Goal: Transaction & Acquisition: Purchase product/service

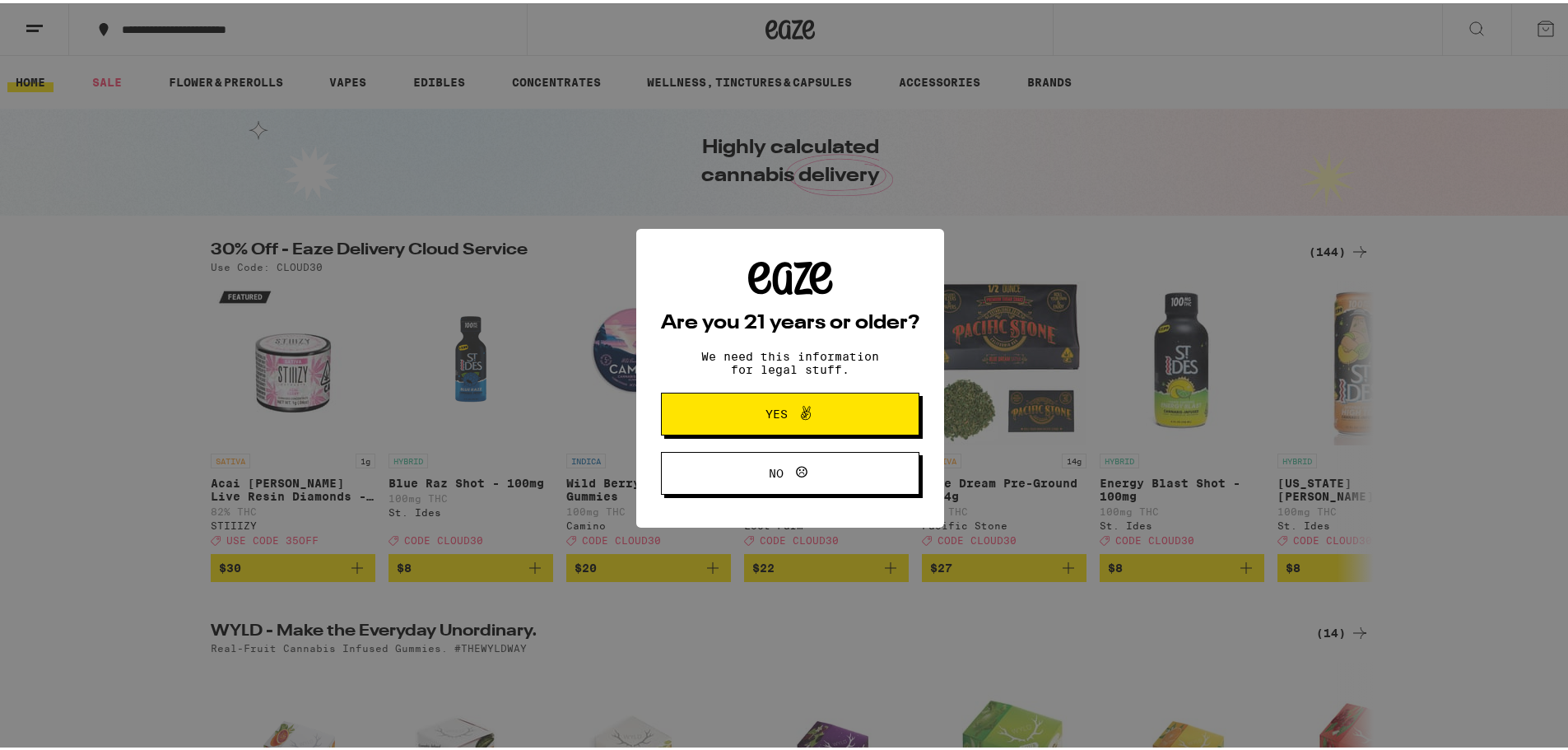
click at [816, 418] on span "Yes" at bounding box center [791, 411] width 125 height 22
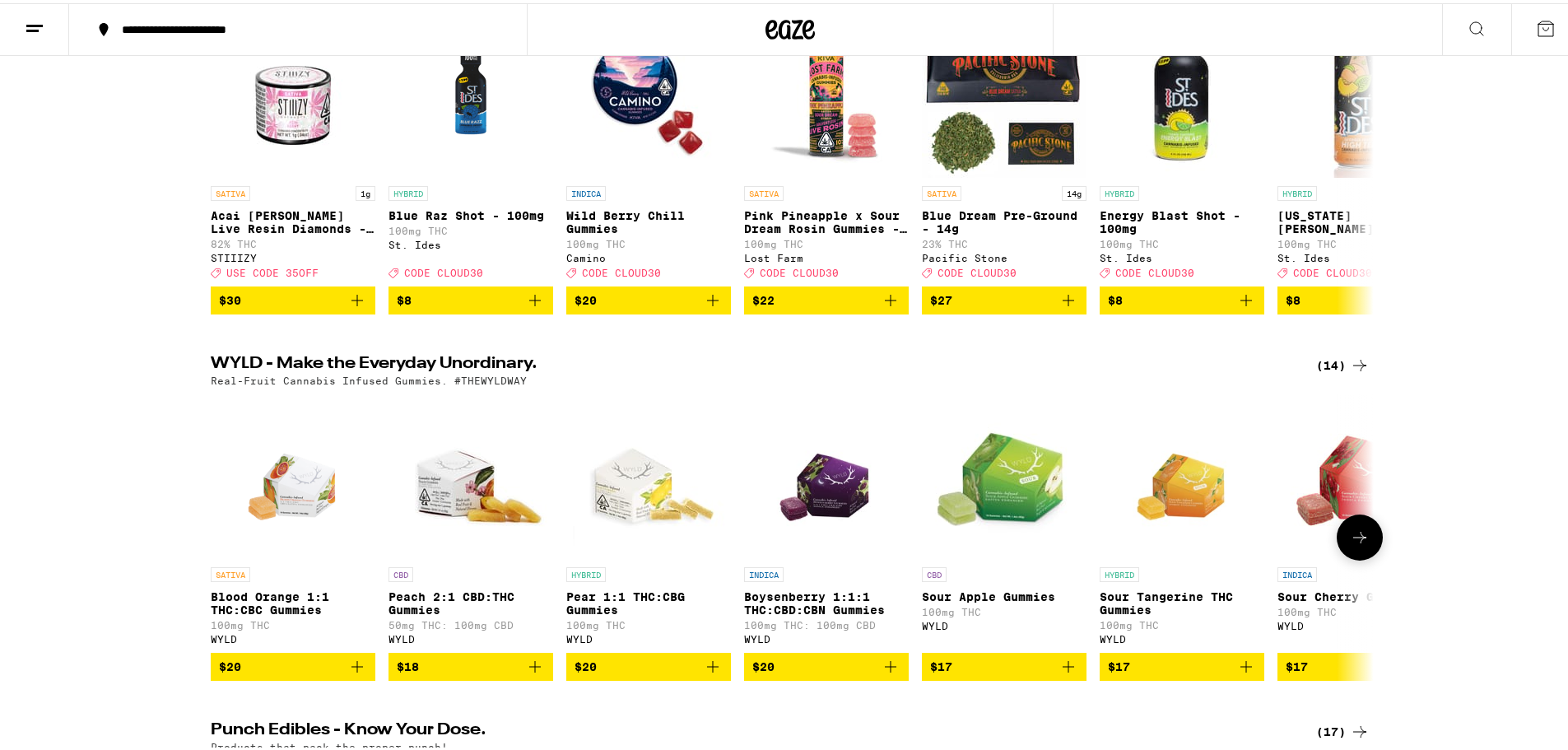
scroll to position [330, 0]
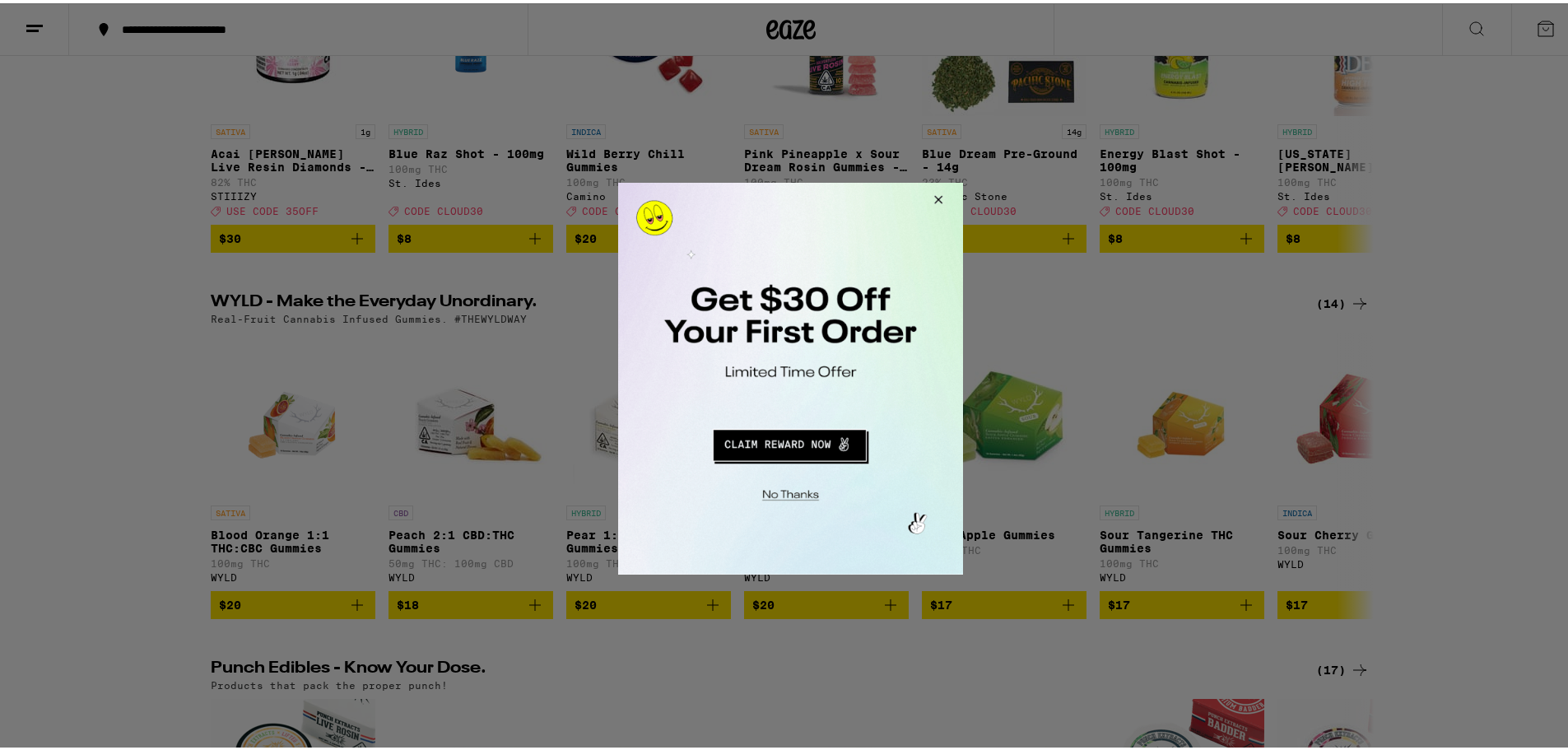
click at [937, 203] on button "Close Modal" at bounding box center [935, 202] width 44 height 40
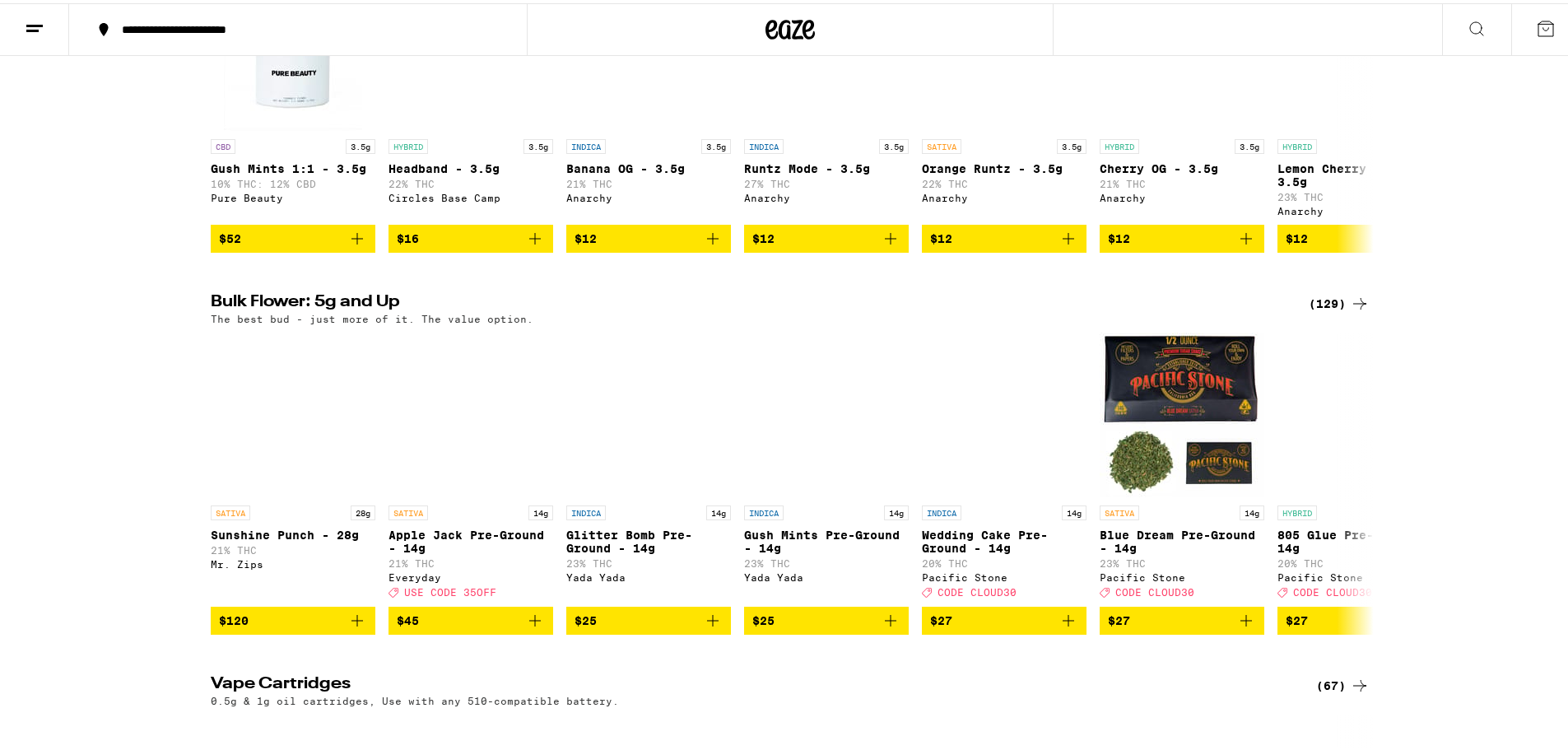
scroll to position [1564, 0]
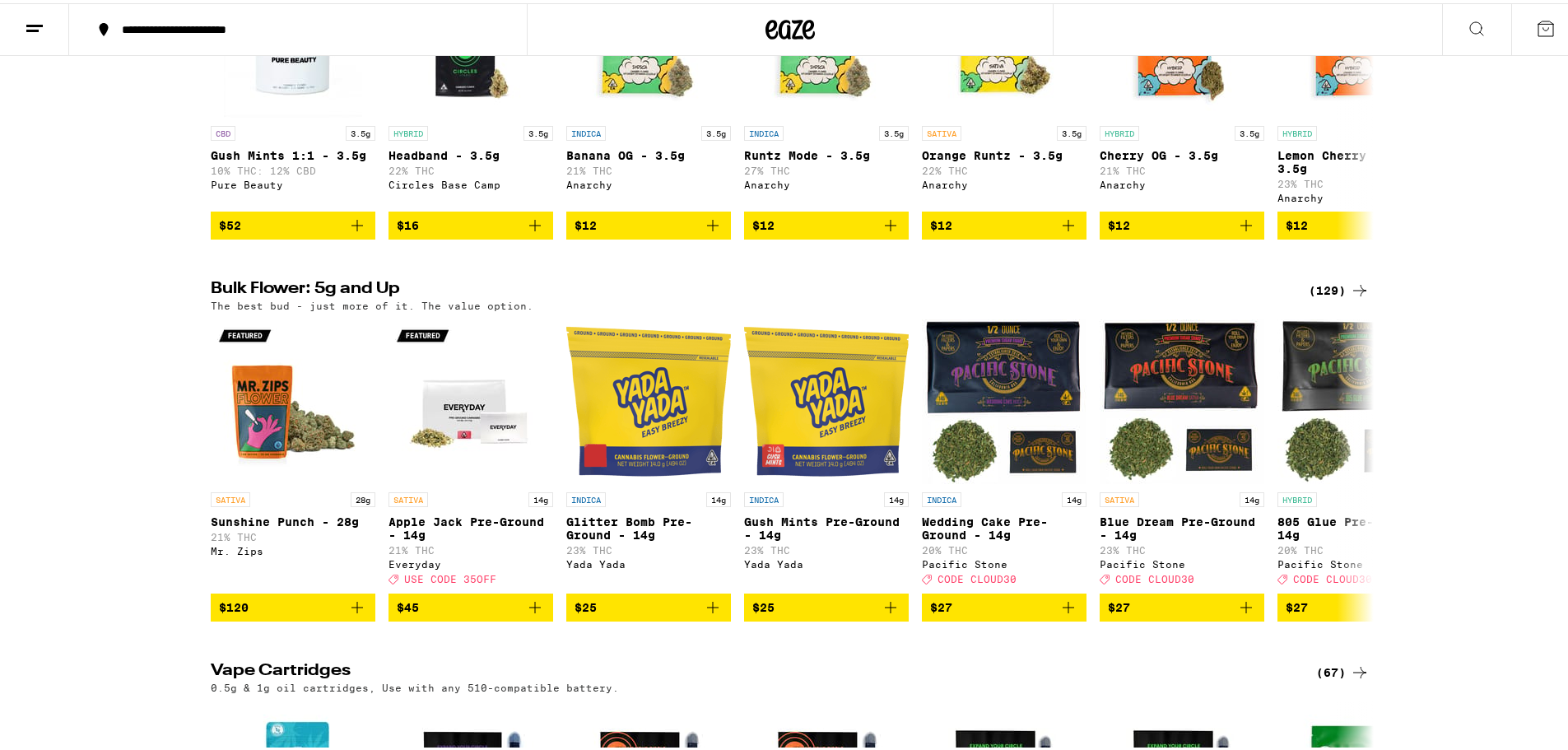
click at [1353, 679] on icon at bounding box center [1360, 669] width 20 height 20
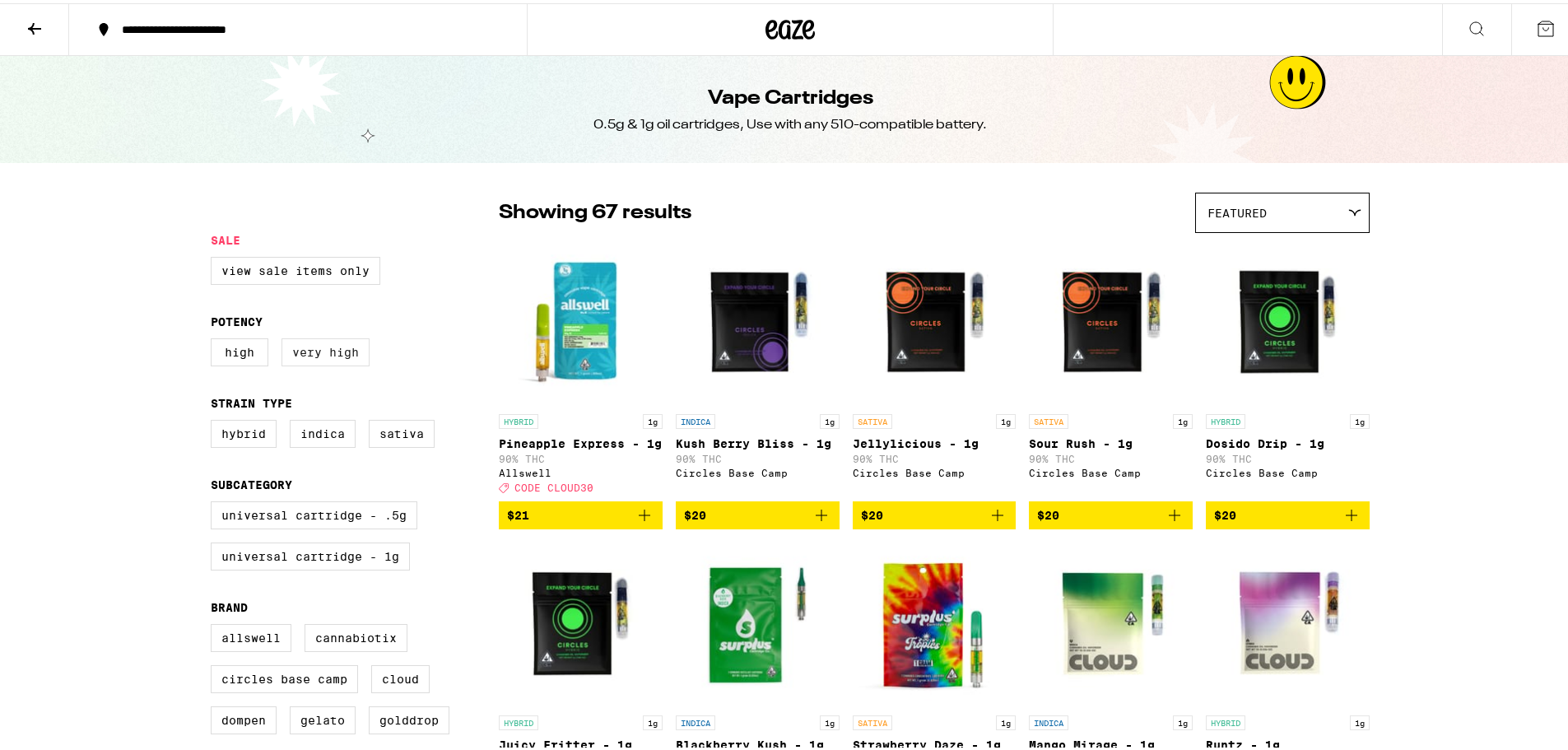
click at [313, 356] on label "Very High" at bounding box center [325, 349] width 88 height 28
click at [215, 339] on input "Very High" at bounding box center [214, 338] width 1 height 1
checkbox input "true"
click at [305, 438] on label "Indica" at bounding box center [322, 430] width 66 height 28
click at [215, 419] on input "Indica" at bounding box center [214, 419] width 1 height 1
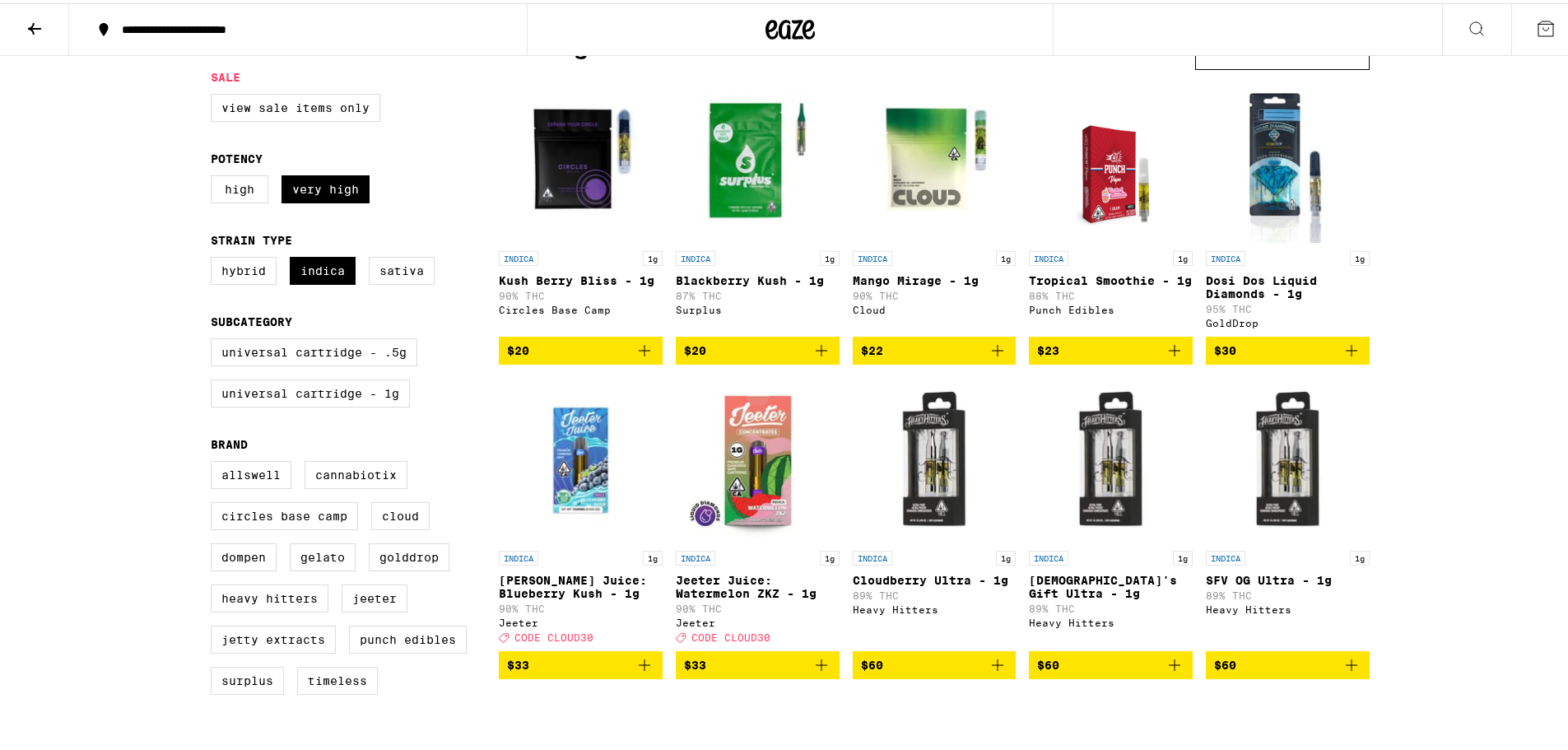
scroll to position [164, 0]
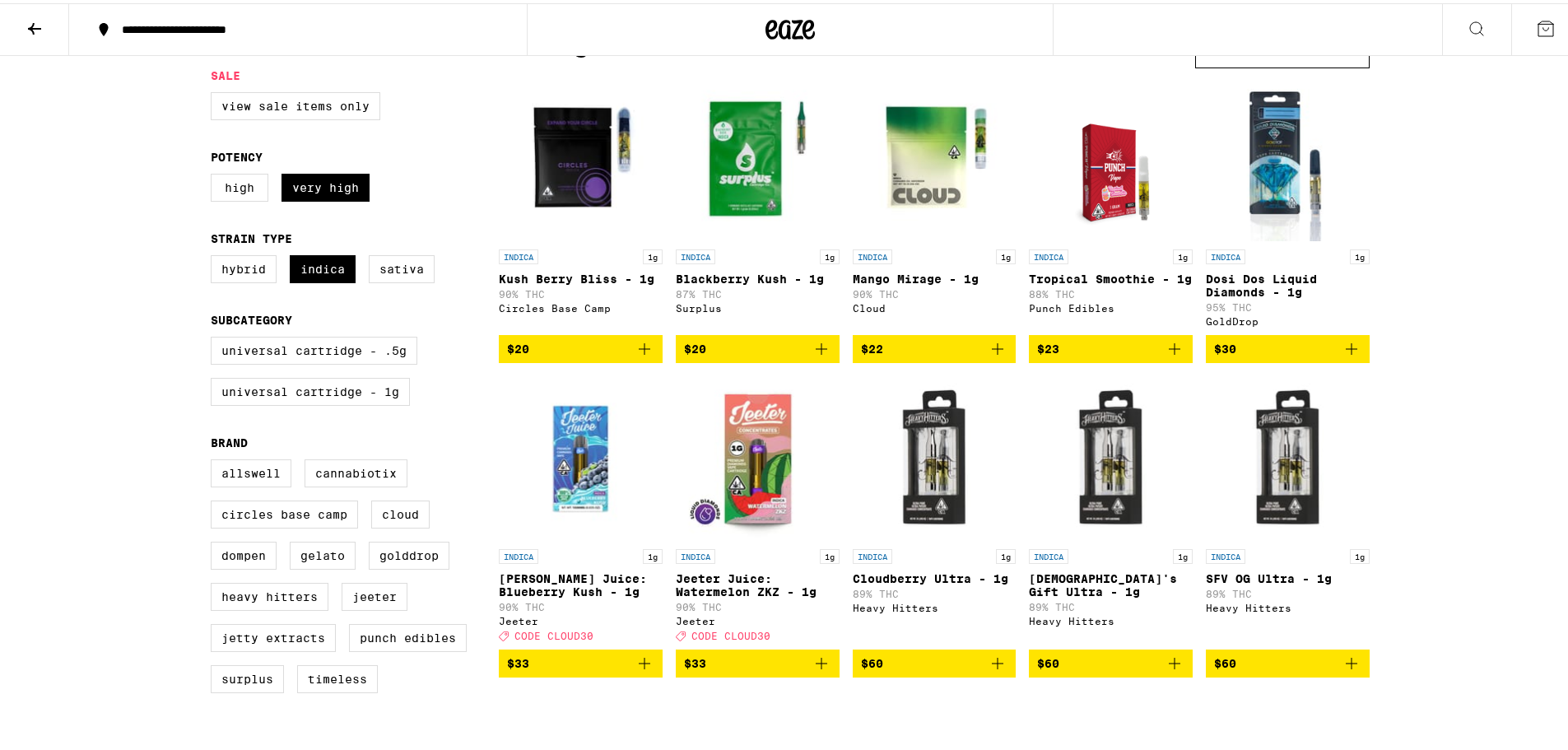
click at [922, 455] on img "Open page for Cloudberry Ultra - 1g from Heavy Hitters" at bounding box center [934, 455] width 163 height 164
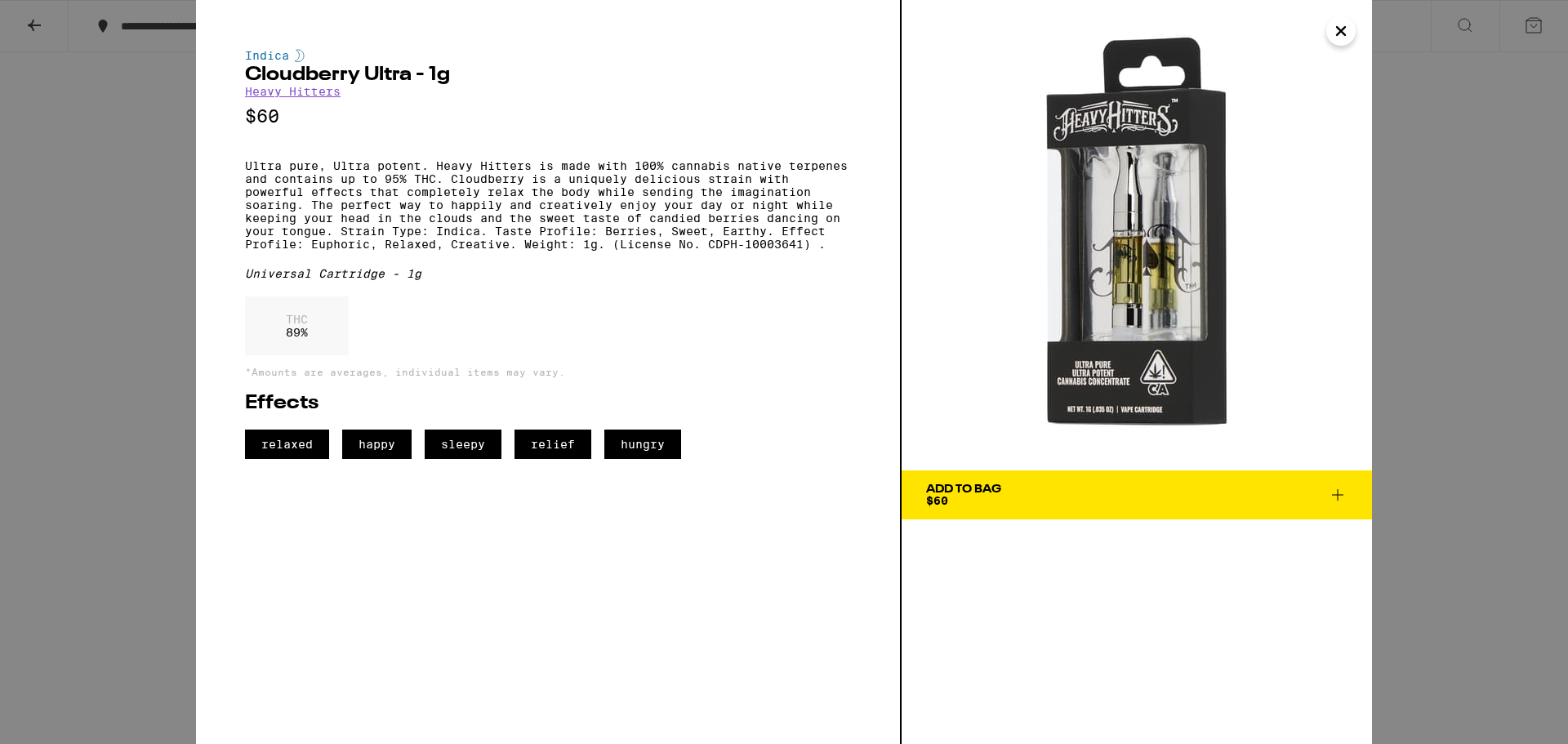
click at [1346, 40] on icon "Close" at bounding box center [1341, 31] width 20 height 24
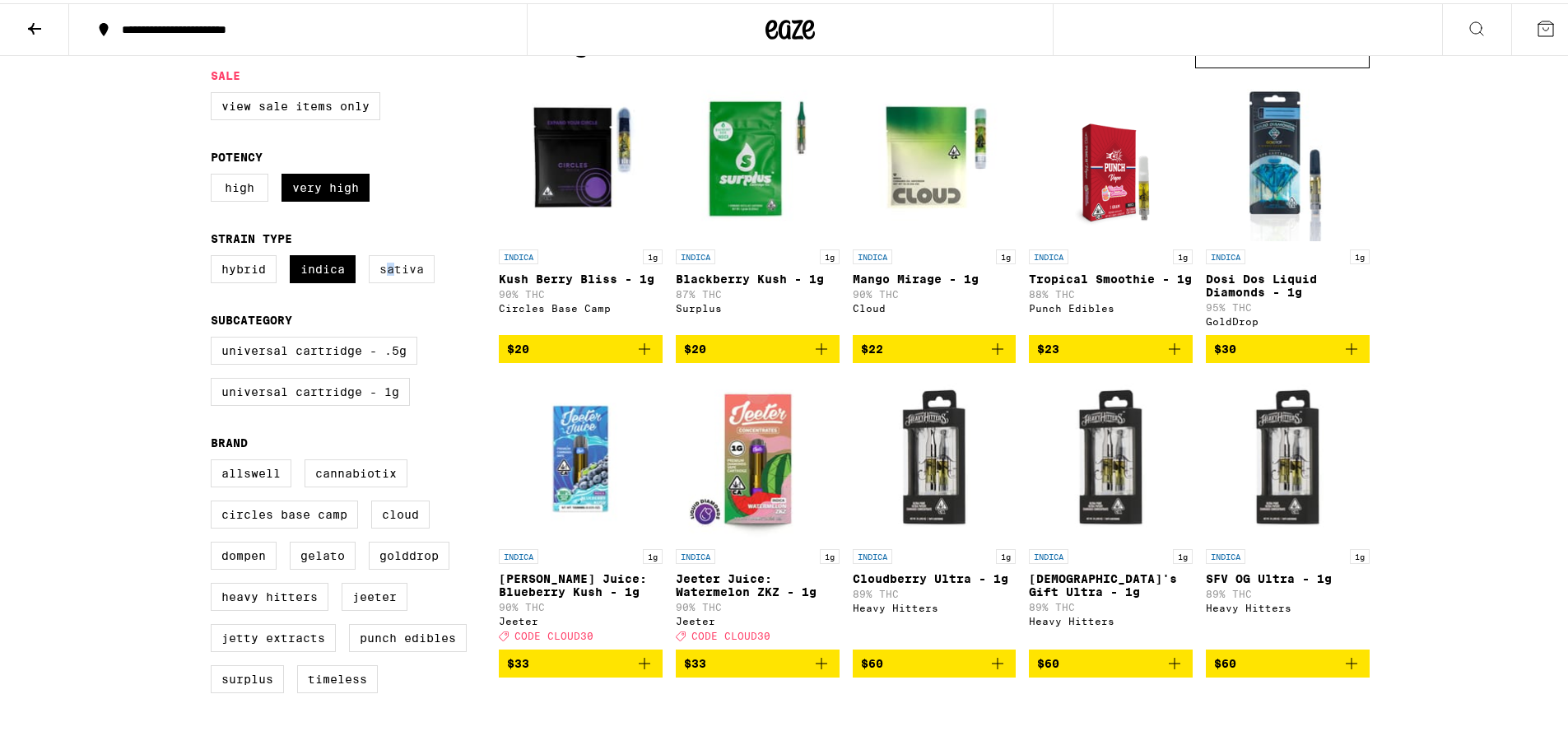
click at [385, 276] on label "Sativa" at bounding box center [401, 265] width 66 height 28
click at [311, 276] on label "Indica" at bounding box center [322, 265] width 66 height 28
click at [215, 255] on input "Indica" at bounding box center [214, 254] width 1 height 1
checkbox input "false"
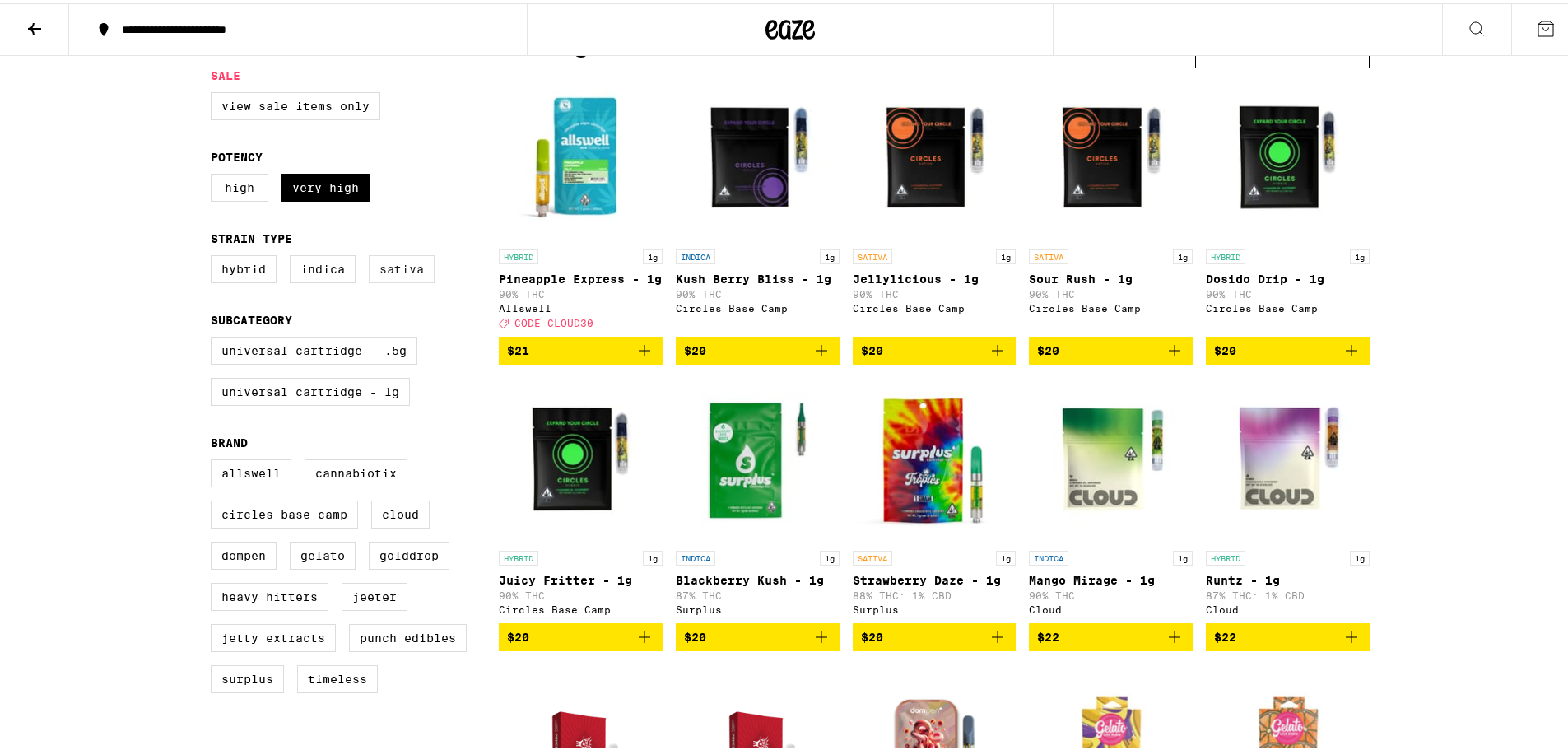
click at [396, 273] on label "Sativa" at bounding box center [401, 265] width 66 height 28
click at [215, 255] on input "Sativa" at bounding box center [214, 254] width 1 height 1
checkbox input "true"
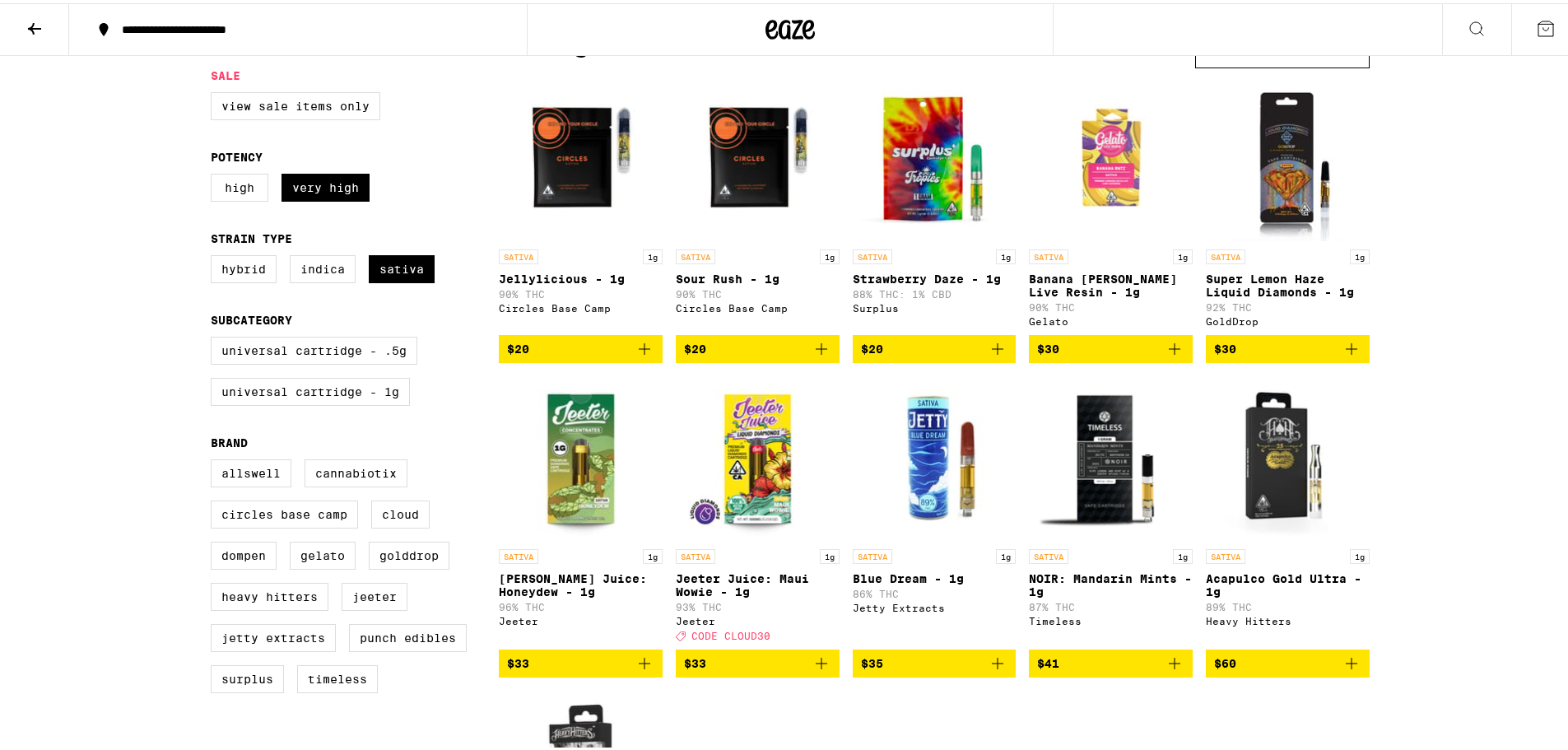
click at [1275, 508] on img "Open page for Acapulco Gold Ultra - 1g from Heavy Hitters" at bounding box center [1287, 455] width 163 height 164
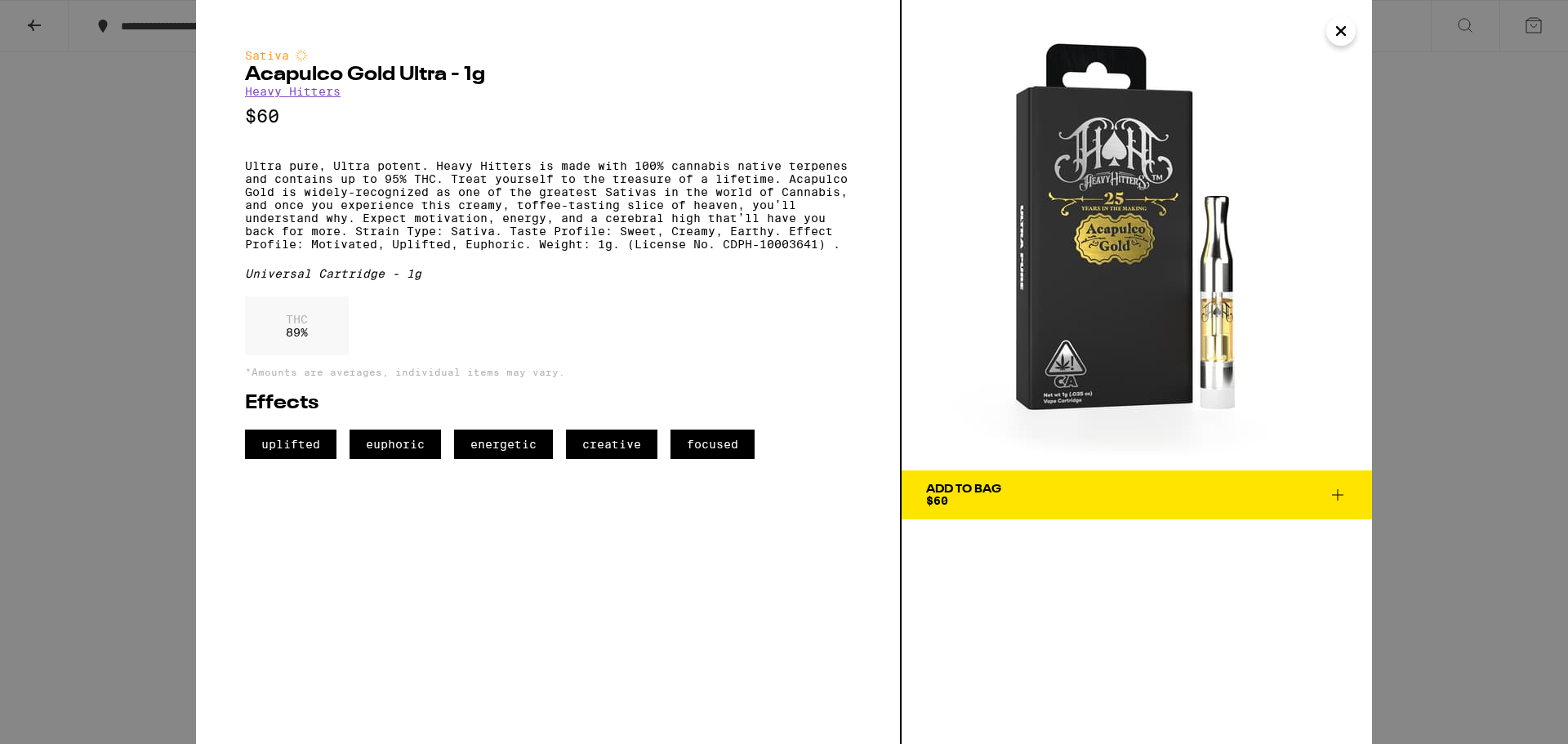
click at [1343, 30] on icon "Close" at bounding box center [1340, 31] width 8 height 8
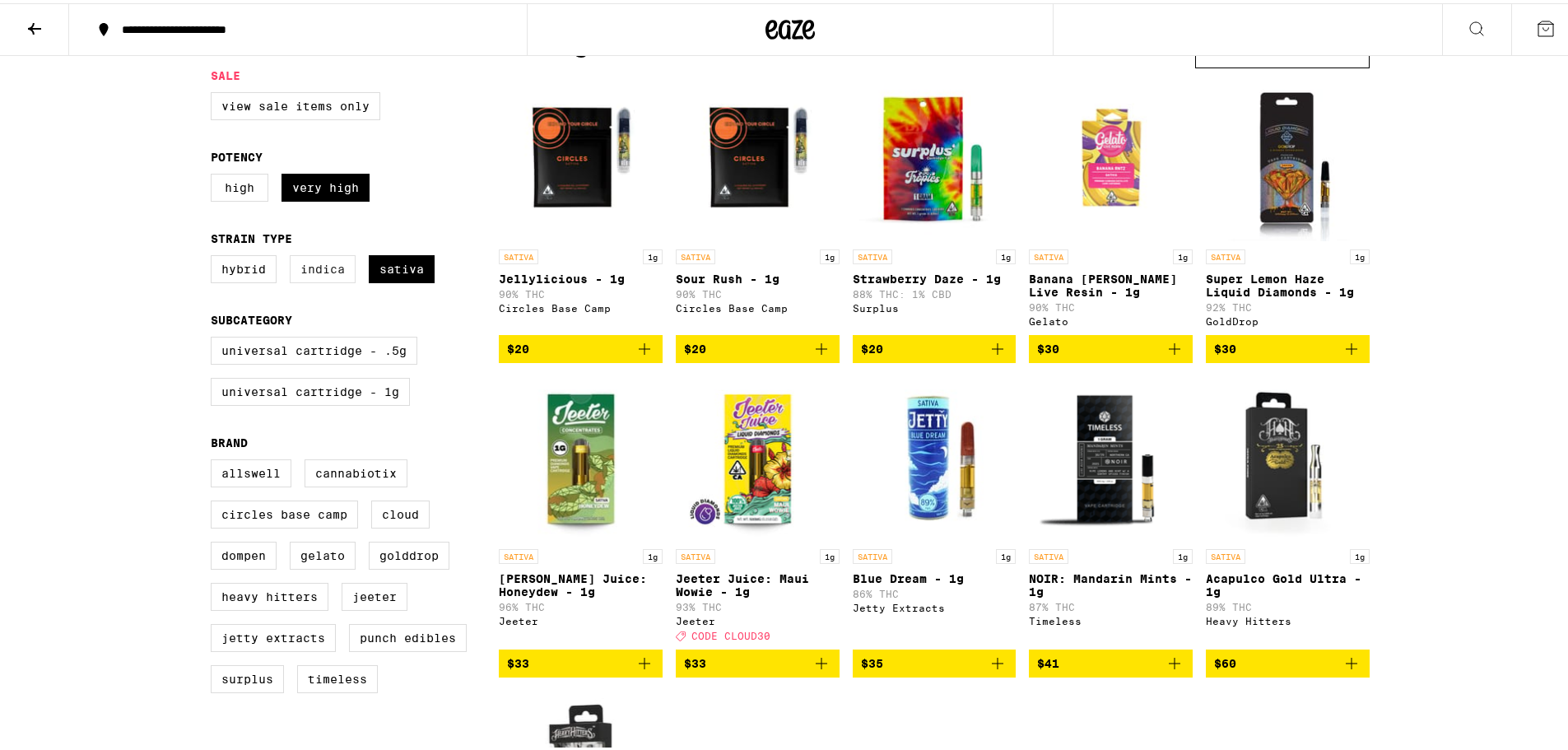
click at [312, 275] on label "Indica" at bounding box center [322, 265] width 66 height 28
click at [215, 255] on input "Indica" at bounding box center [214, 254] width 1 height 1
checkbox input "true"
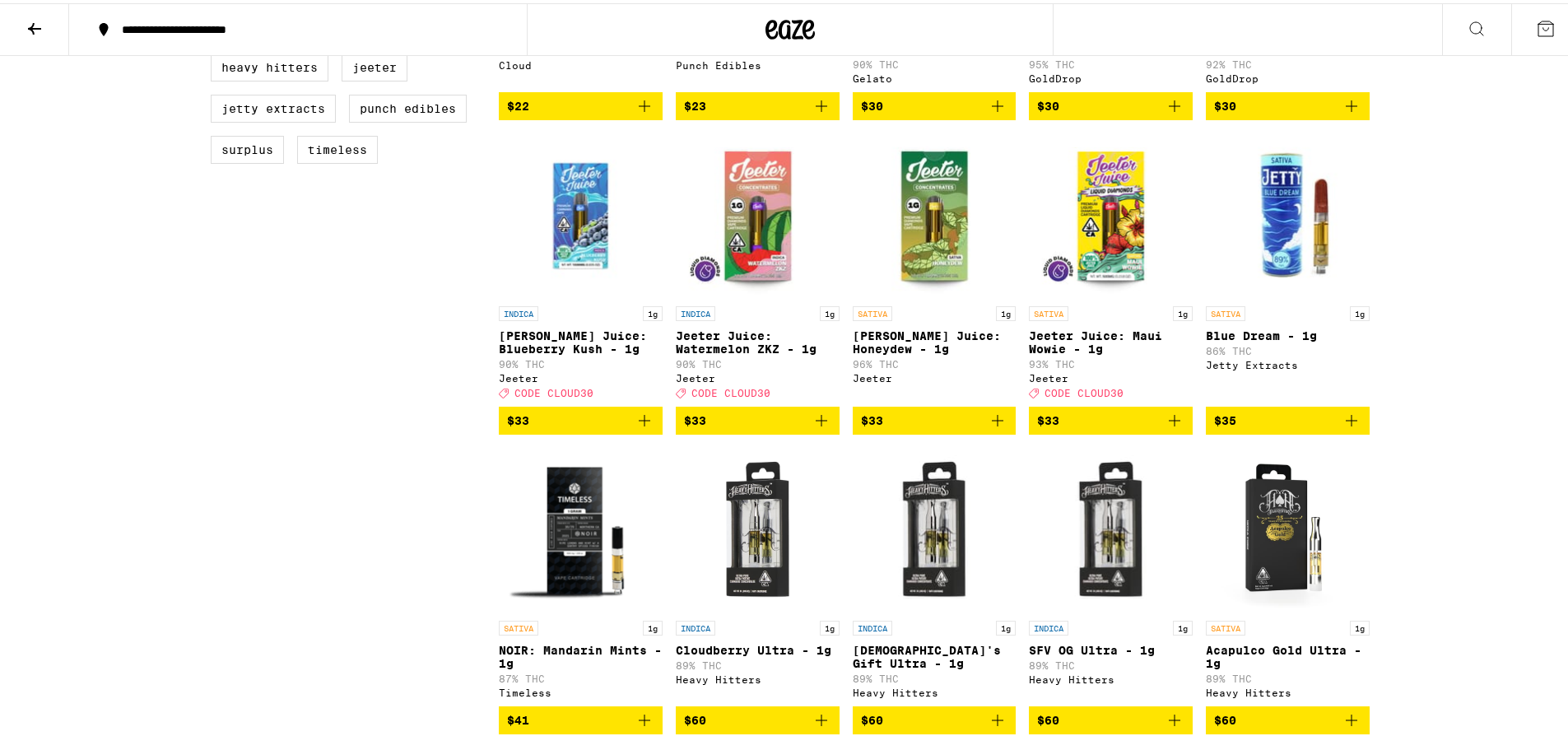
scroll to position [741, 0]
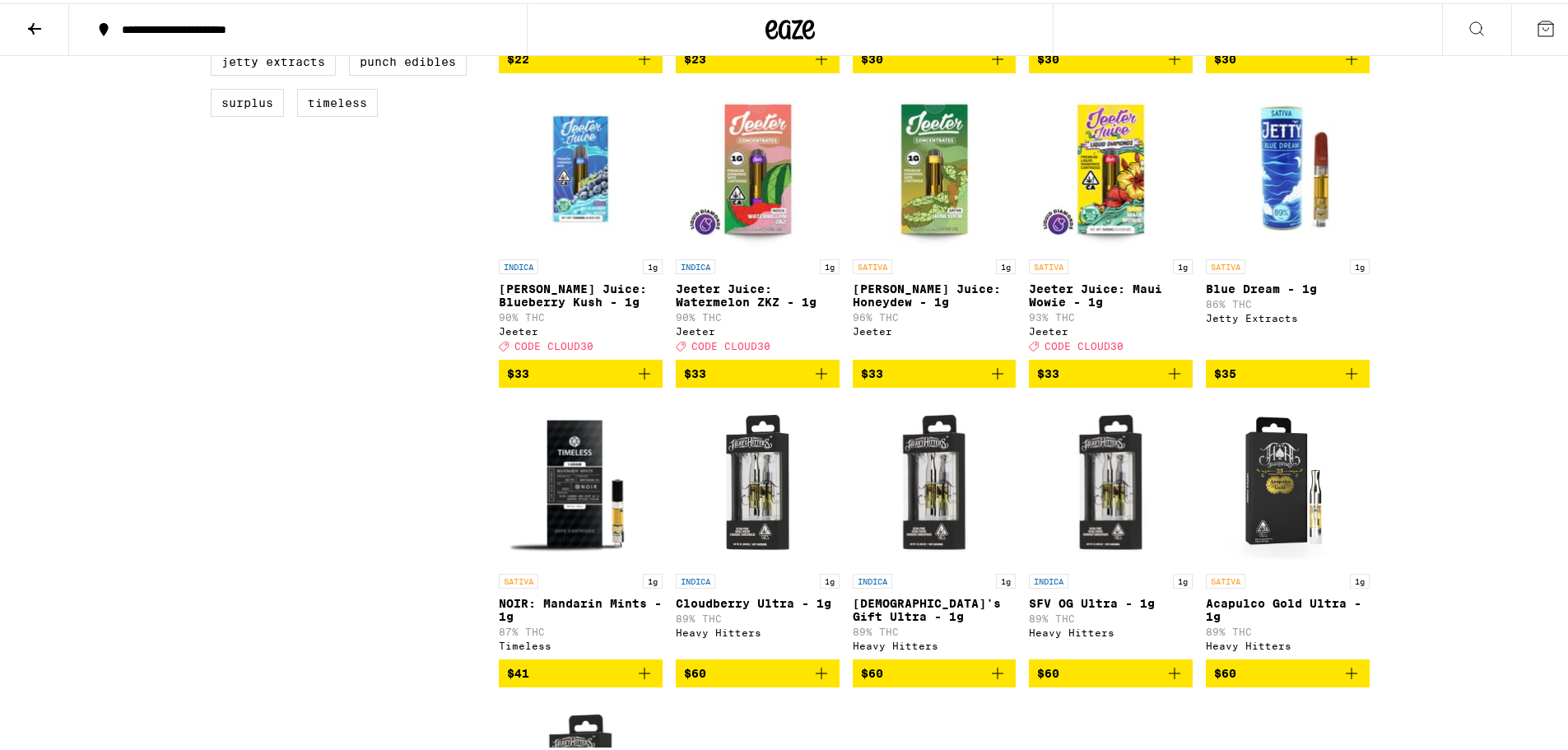
click at [1261, 538] on img "Open page for Acapulco Gold Ultra - 1g from Heavy Hitters" at bounding box center [1287, 479] width 163 height 164
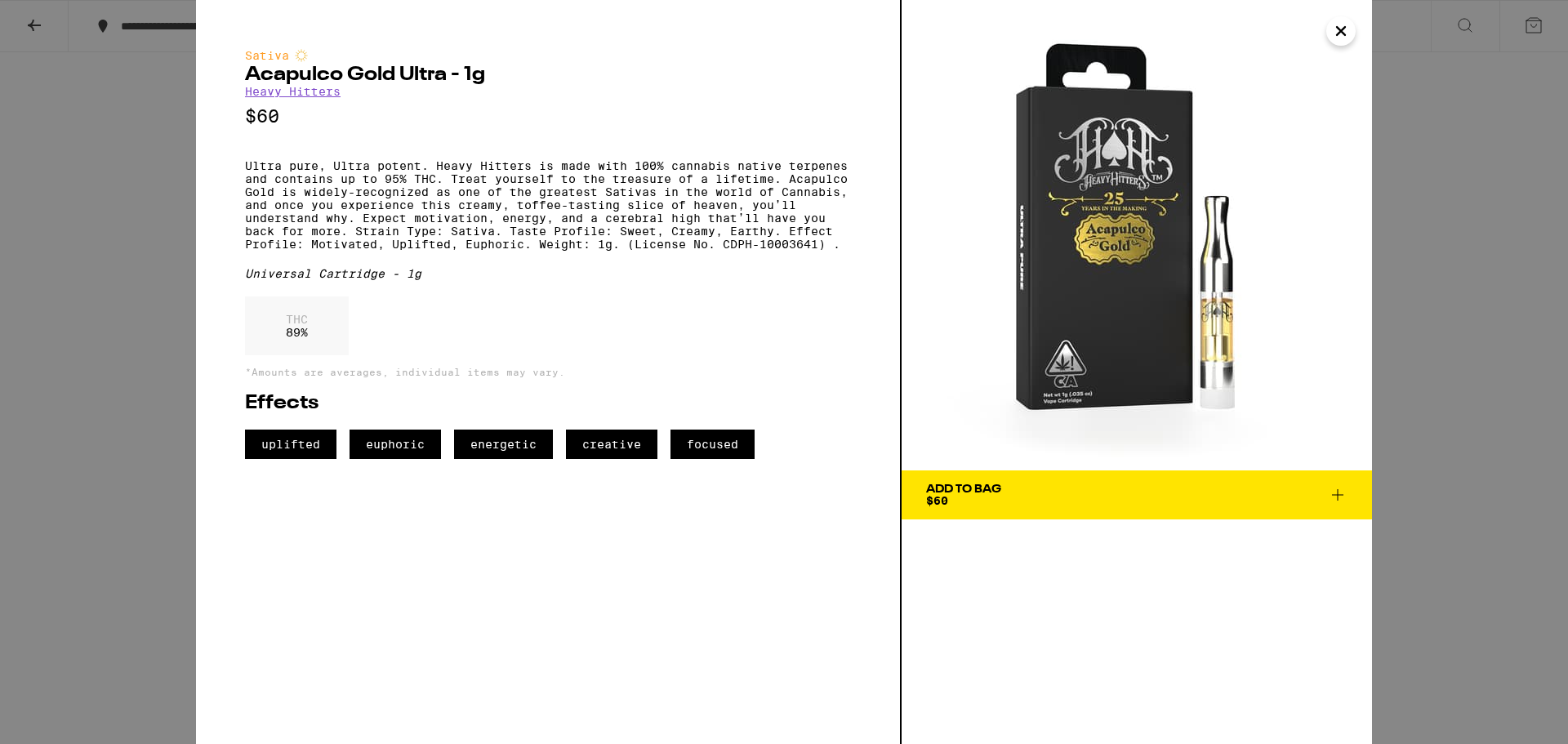
click at [1340, 31] on icon "Close" at bounding box center [1340, 31] width 8 height 8
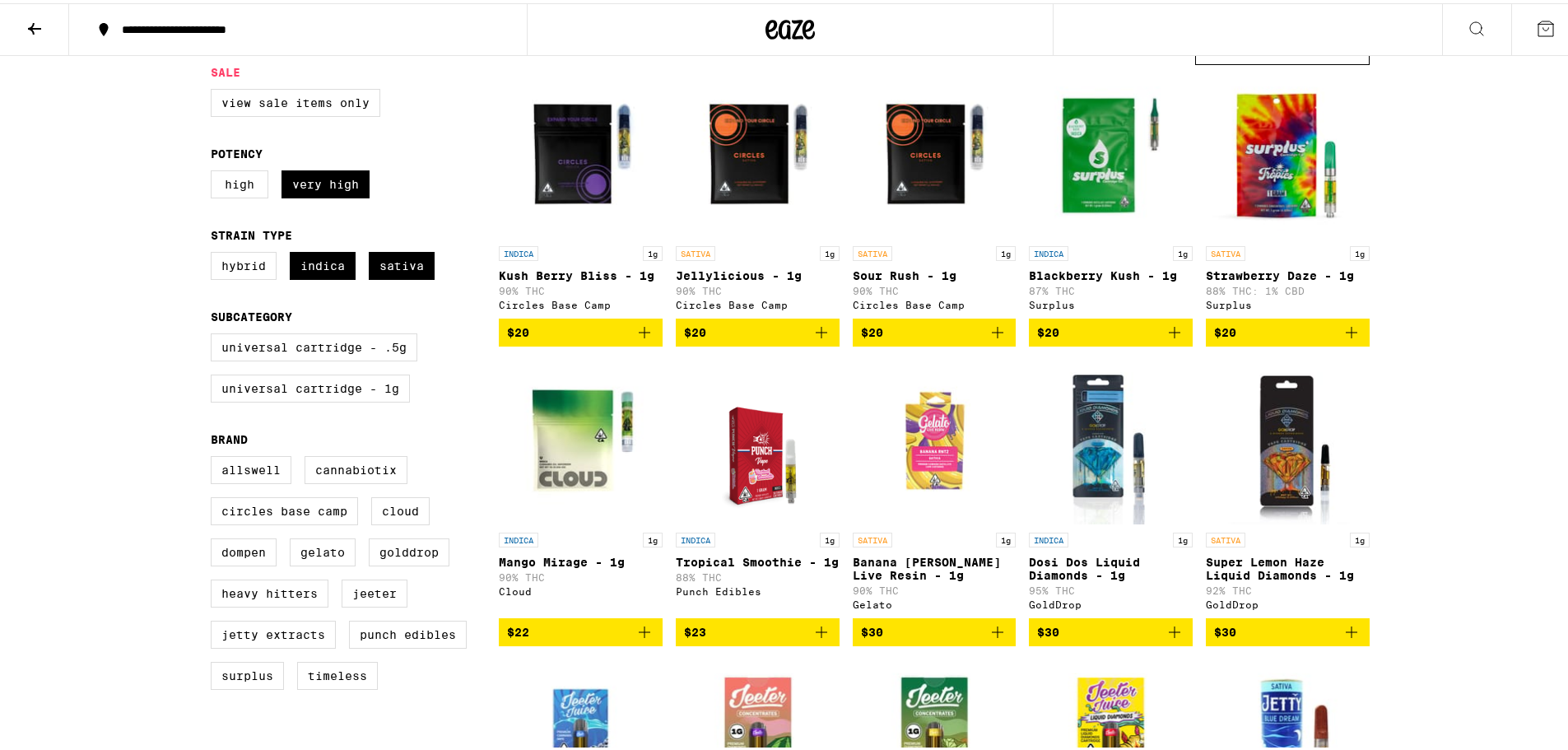
scroll to position [164, 0]
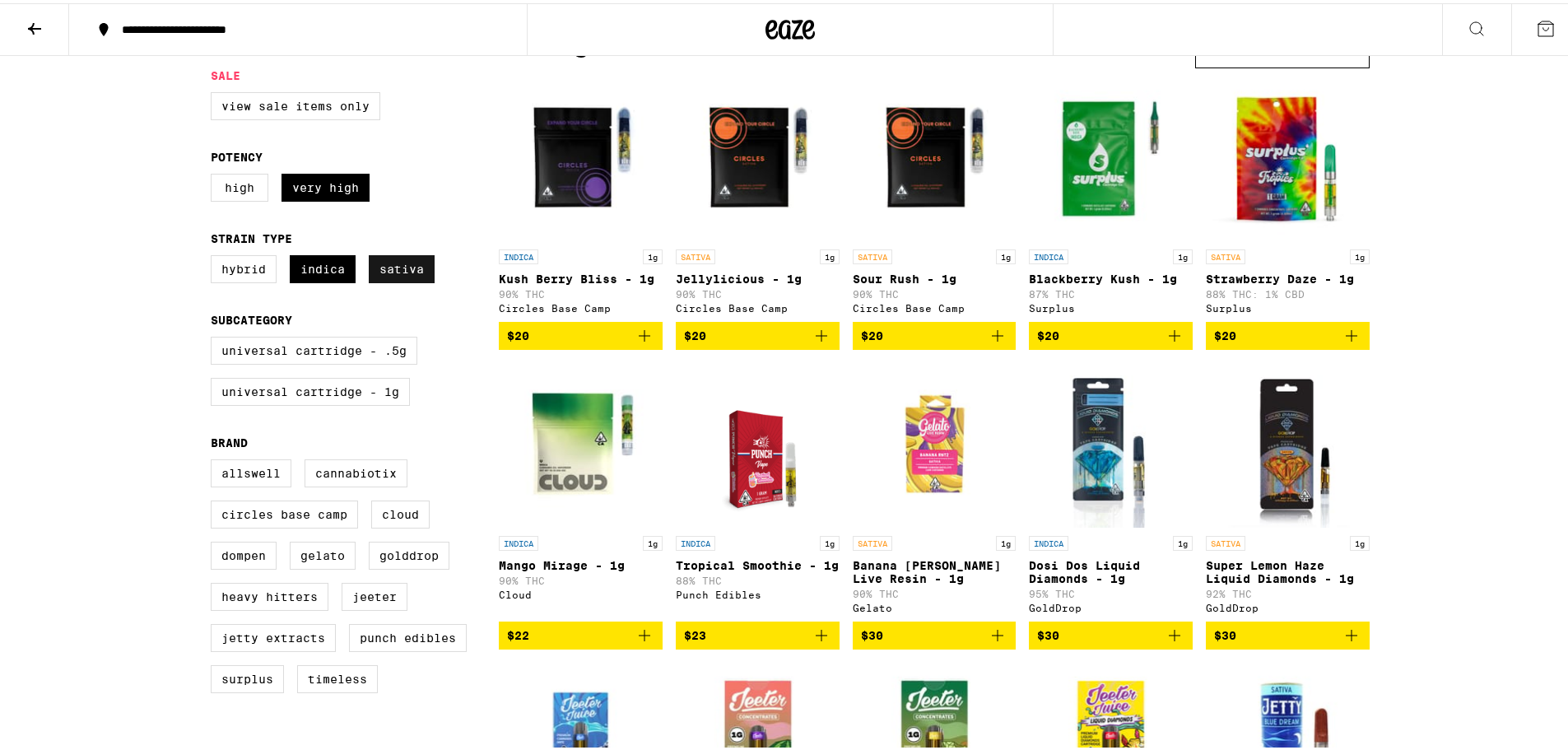
click at [401, 279] on label "Sativa" at bounding box center [401, 265] width 66 height 28
click at [215, 255] on input "Sativa" at bounding box center [214, 254] width 1 height 1
checkbox input "false"
